Goal: Navigation & Orientation: Go to known website

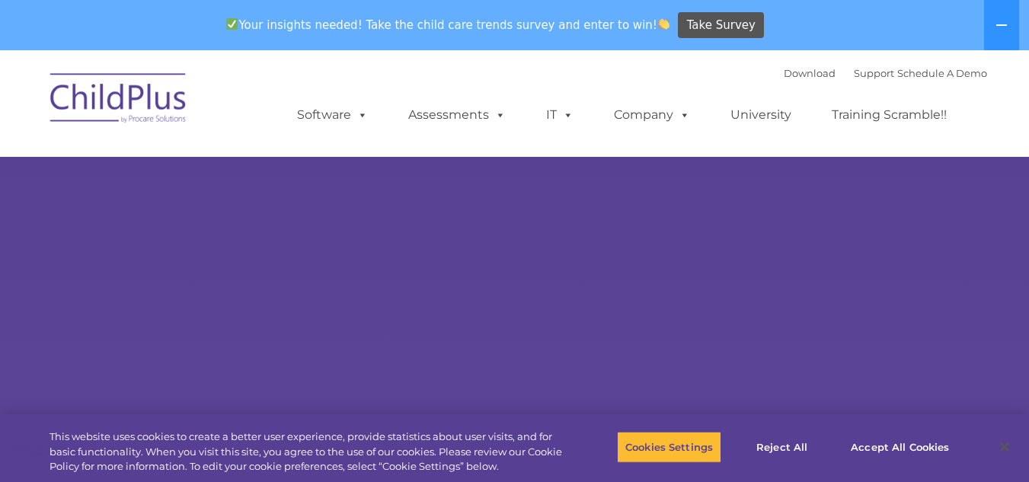
select select "MEDIUM"
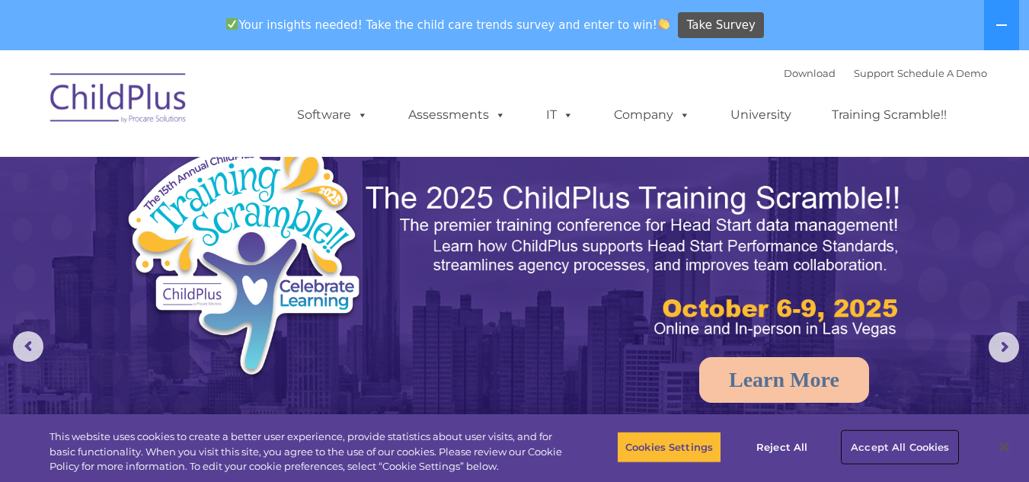
click at [913, 449] on button "Accept All Cookies" at bounding box center [900, 447] width 115 height 32
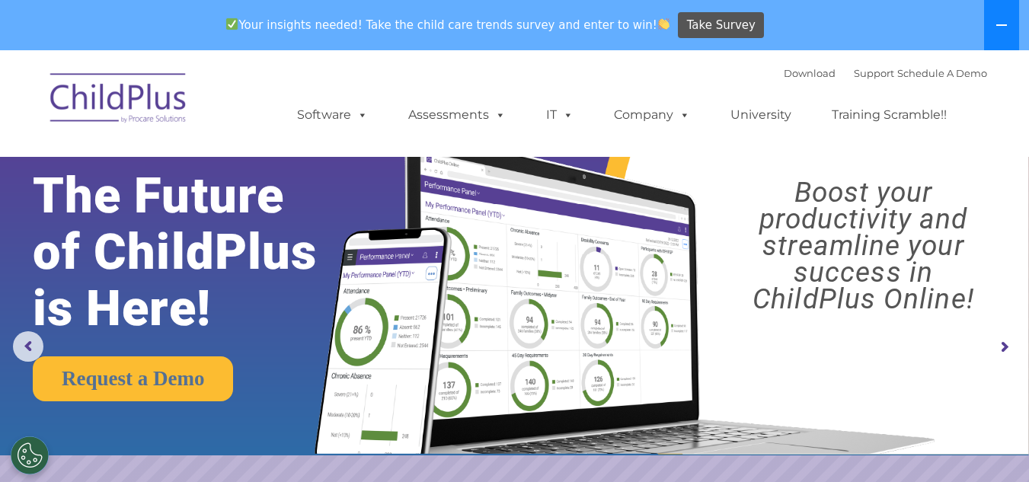
click at [998, 23] on icon at bounding box center [1002, 25] width 12 height 12
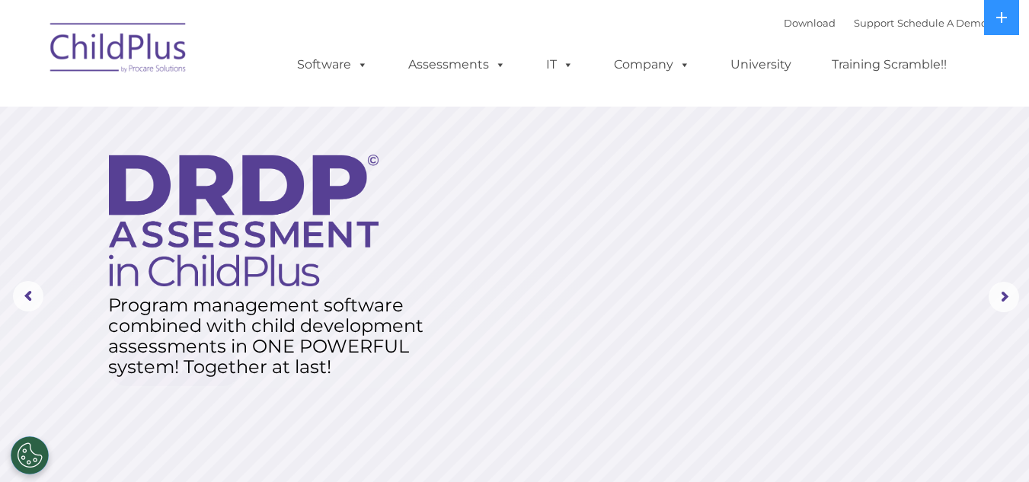
click at [108, 39] on img at bounding box center [119, 50] width 152 height 76
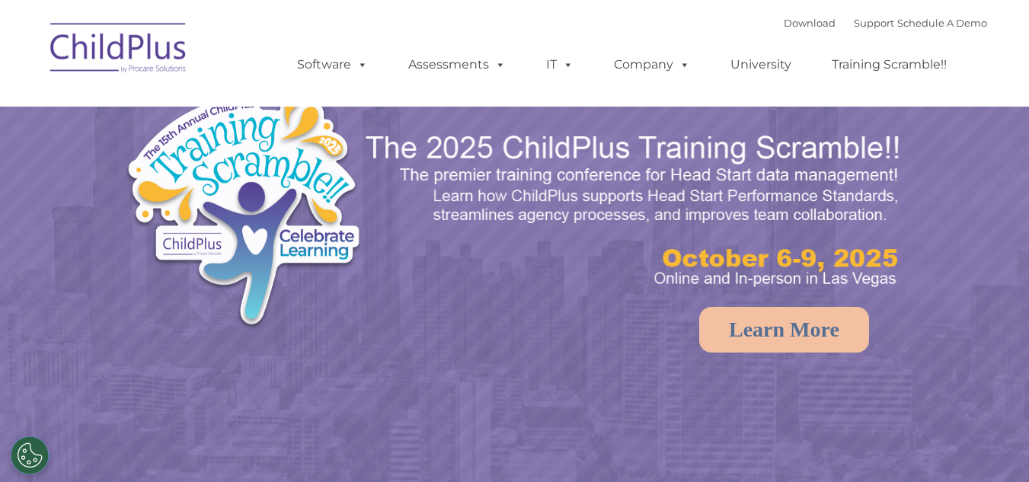
select select "MEDIUM"
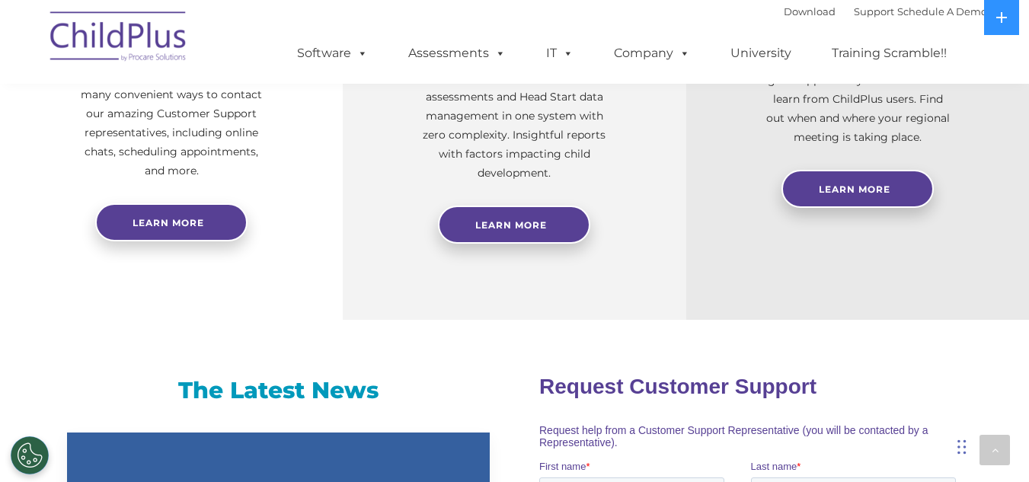
scroll to position [444, 0]
